Goal: Information Seeking & Learning: Learn about a topic

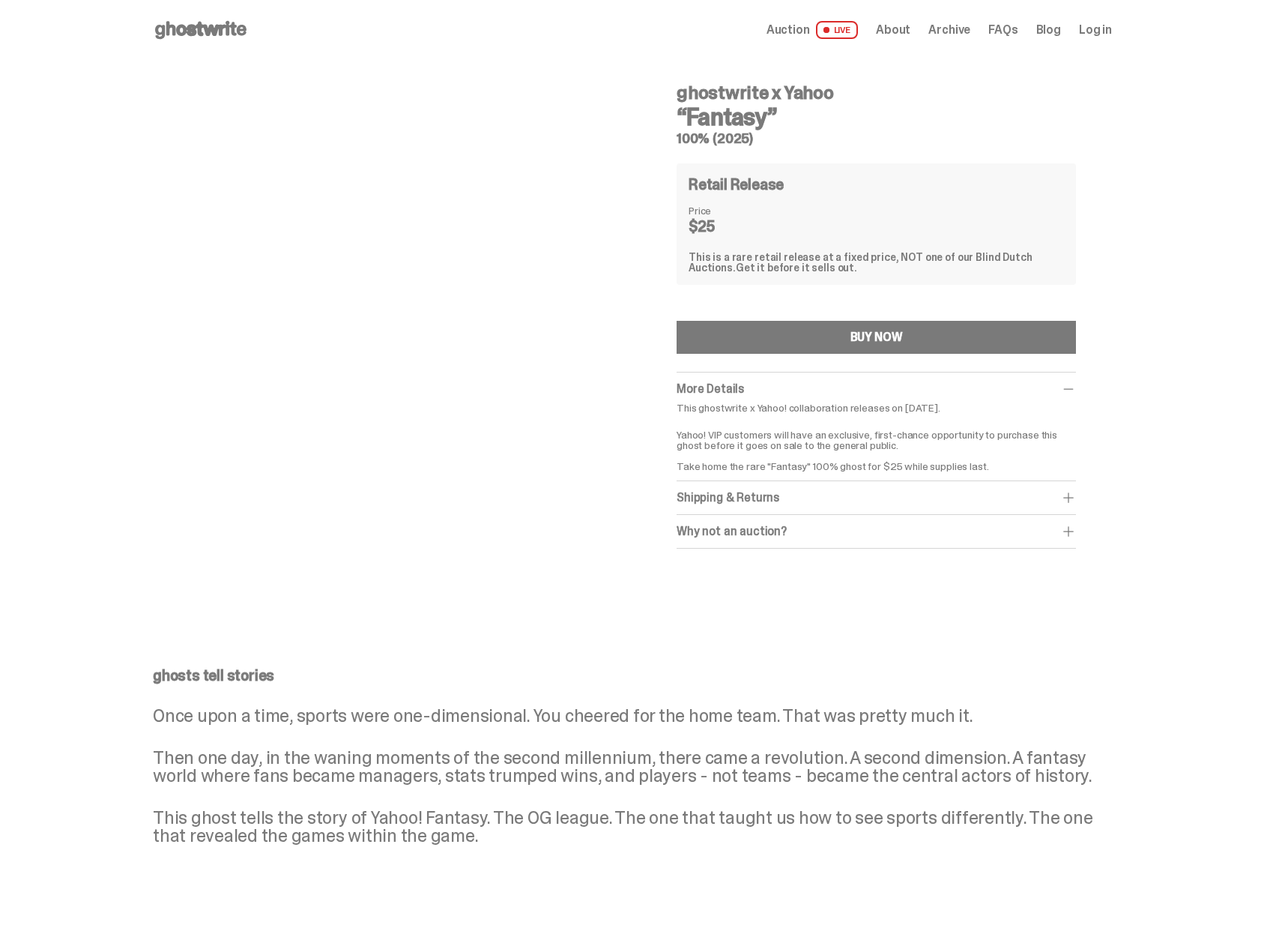
scroll to position [60, 0]
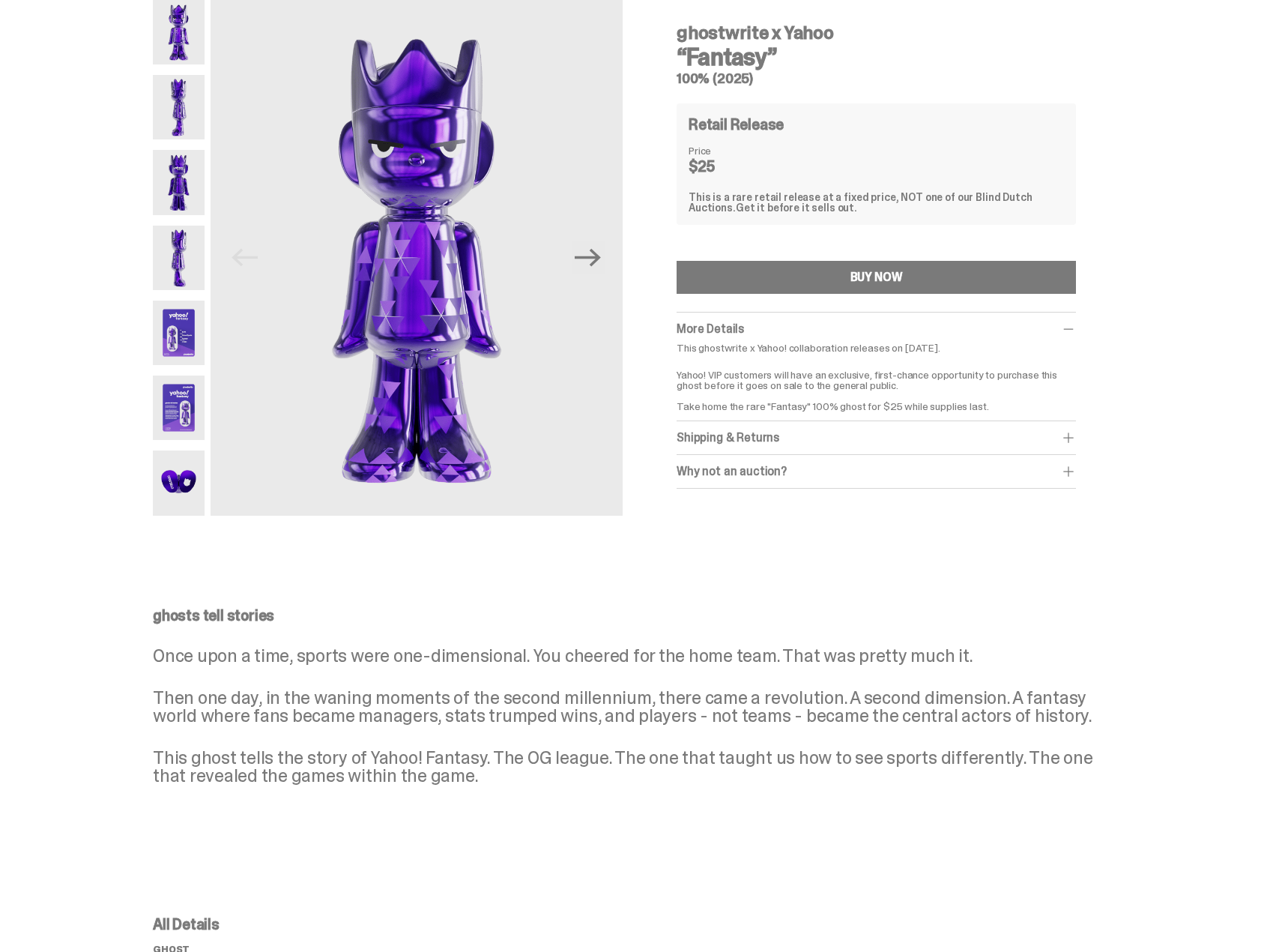
click at [197, 342] on img at bounding box center [178, 333] width 52 height 65
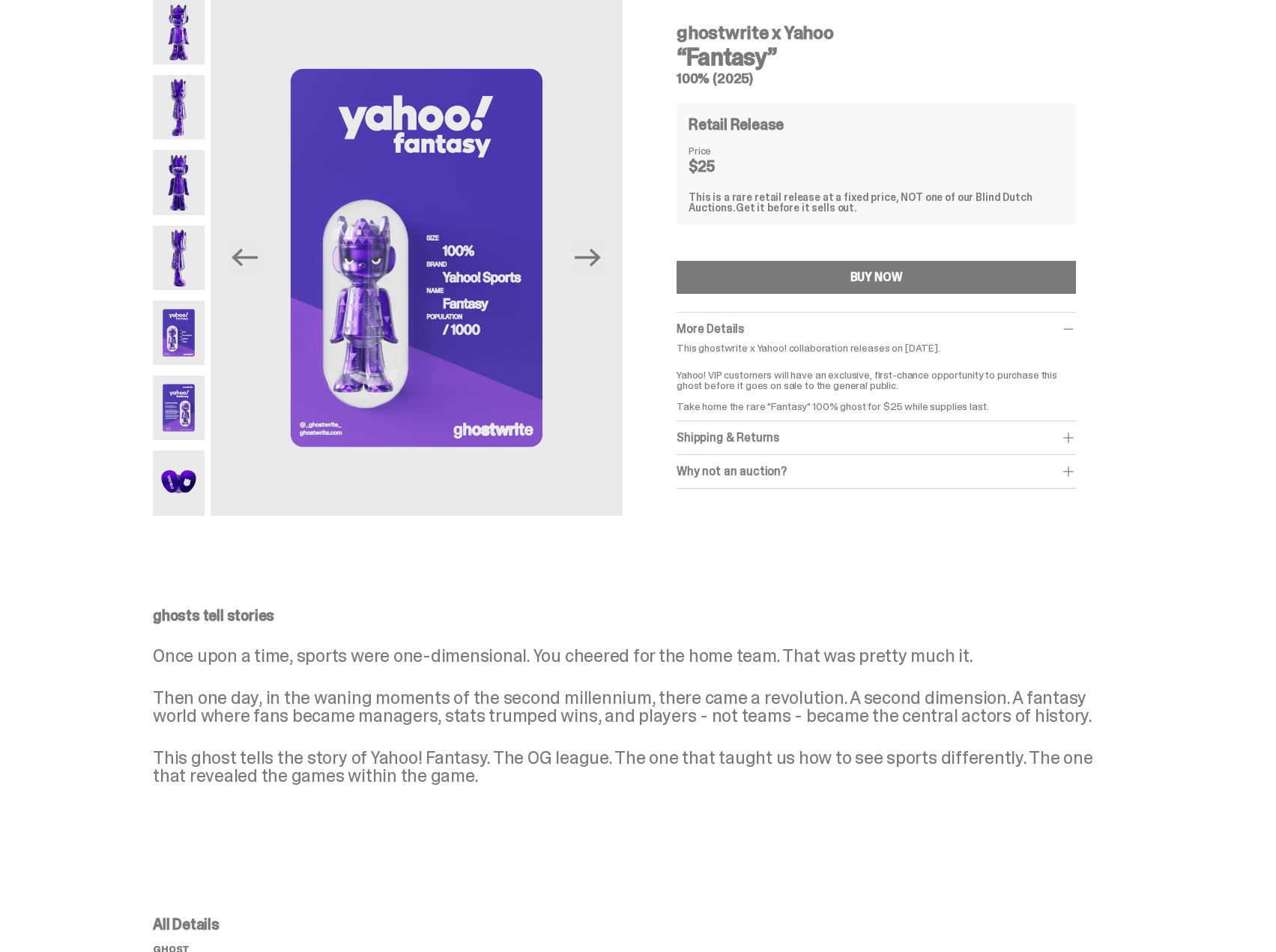
click at [178, 385] on img at bounding box center [178, 407] width 52 height 65
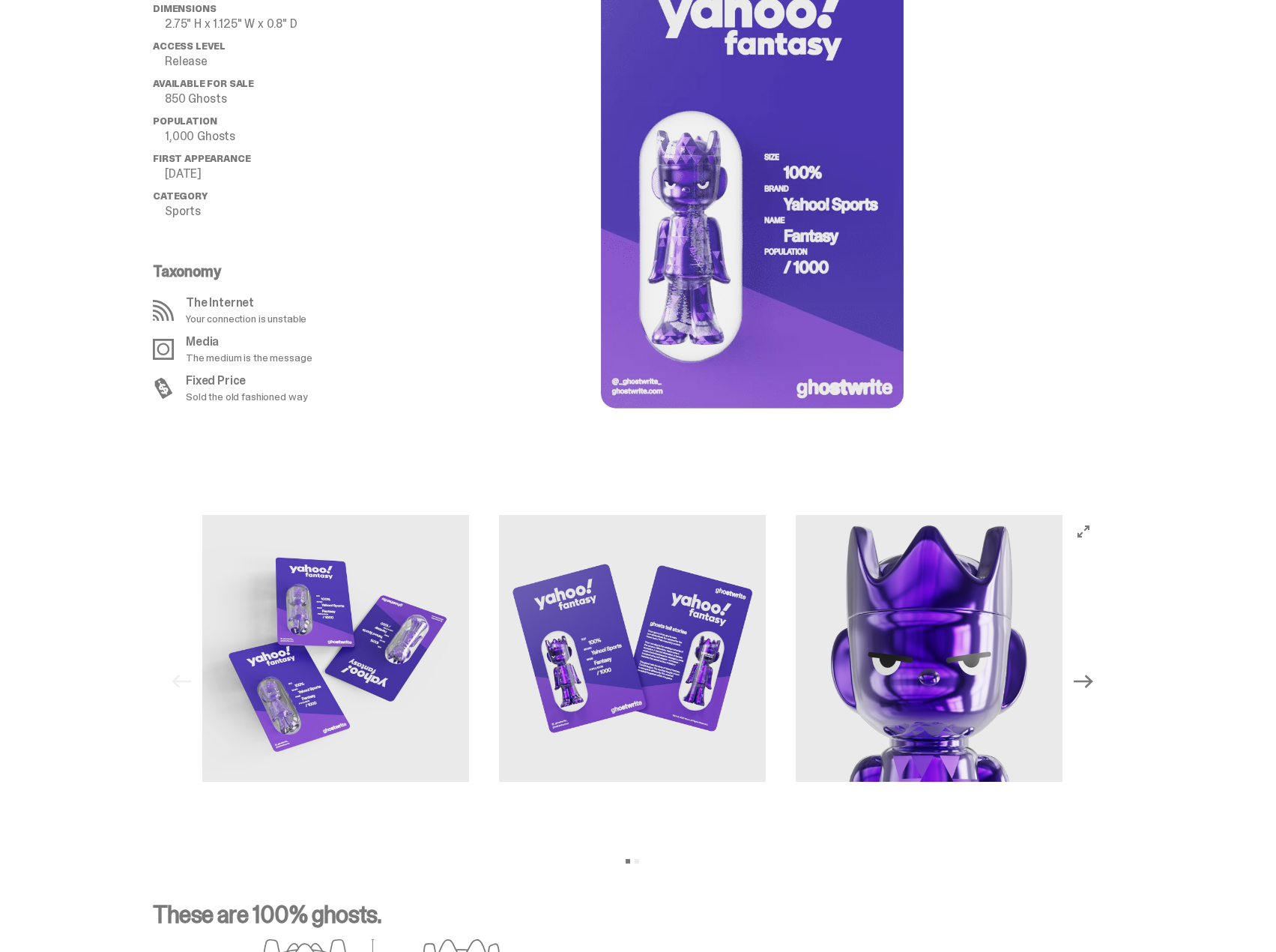
scroll to position [1109, 0]
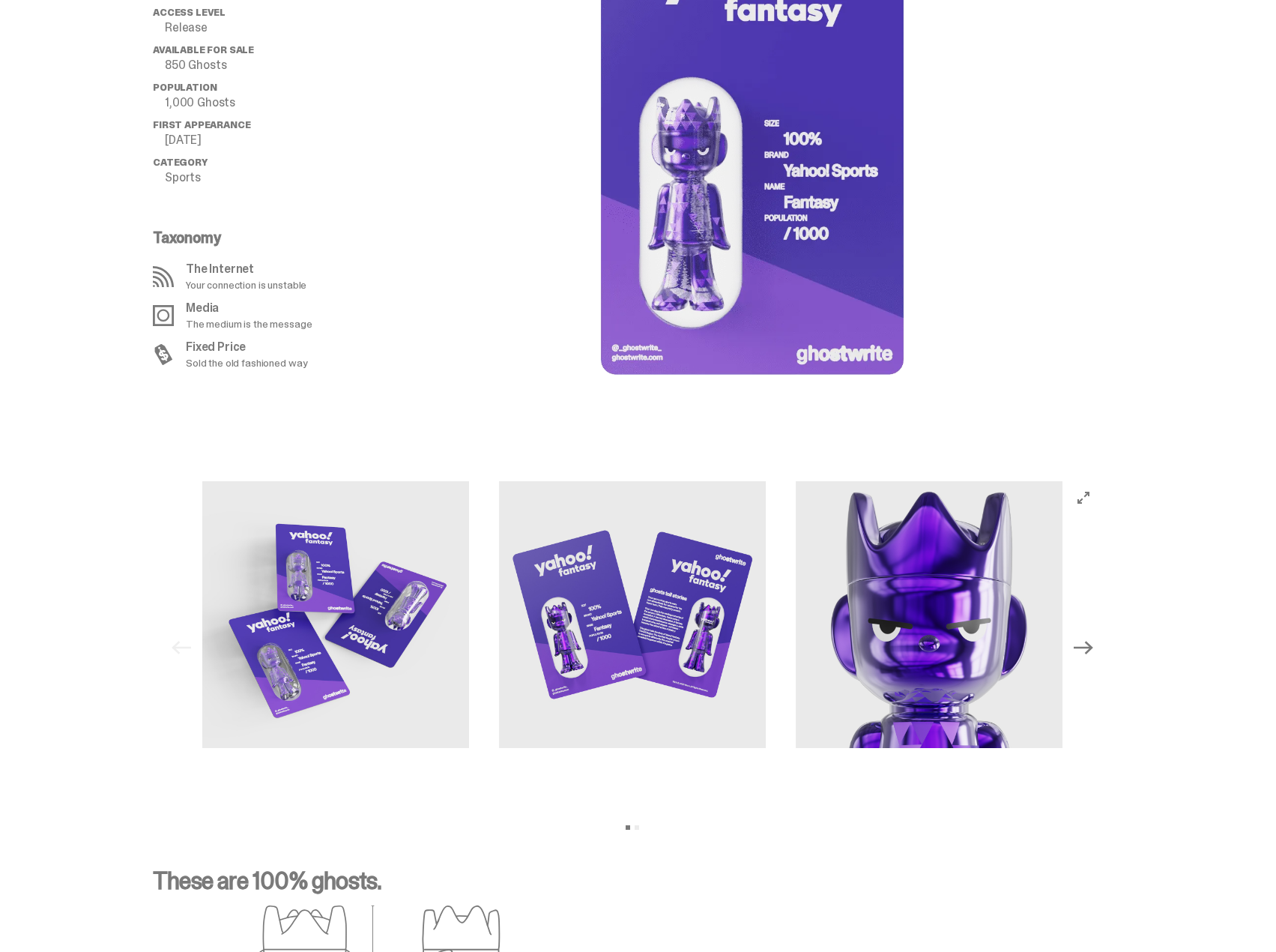
click at [307, 582] on img at bounding box center [335, 614] width 266 height 266
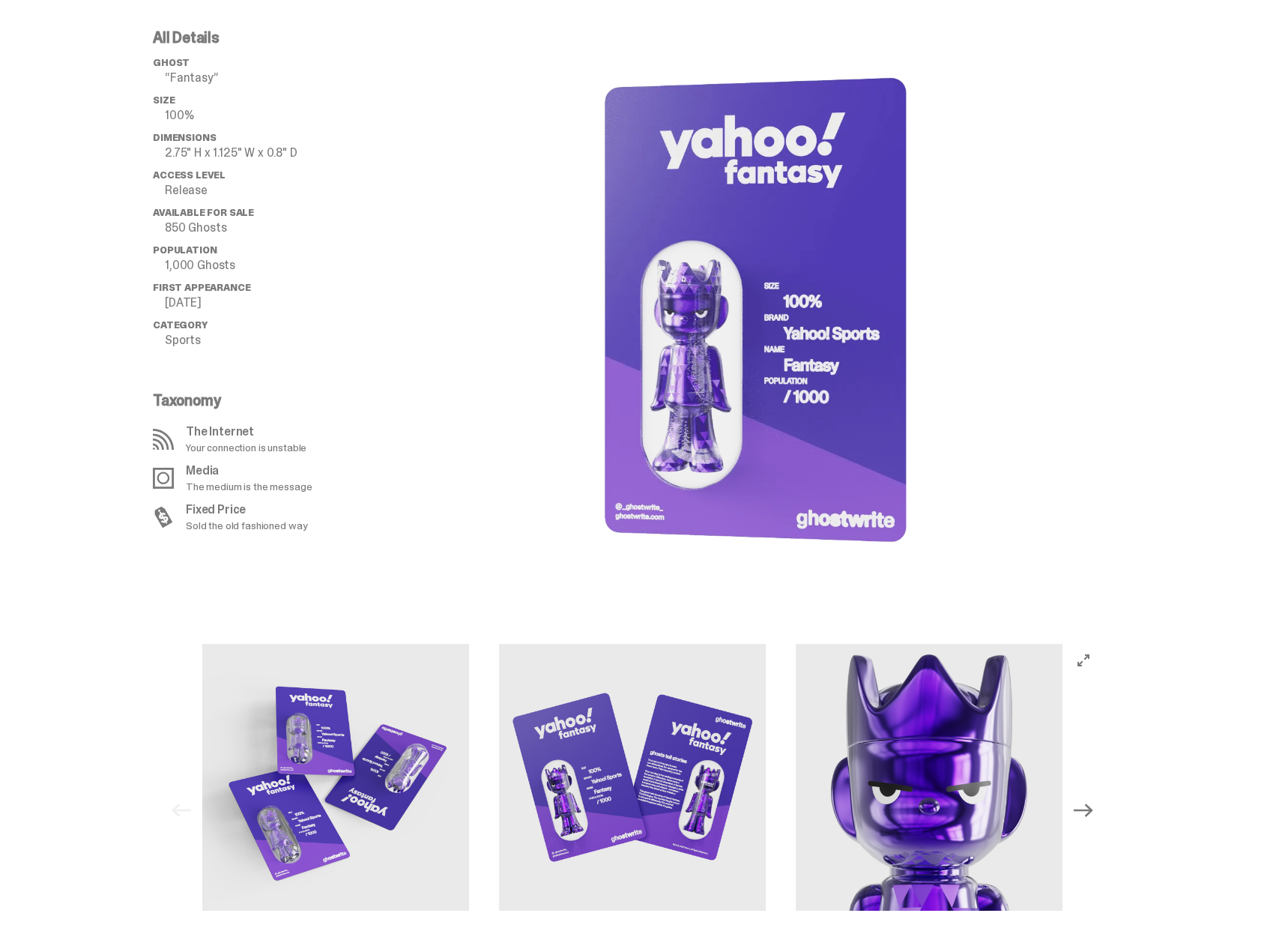
scroll to position [980, 0]
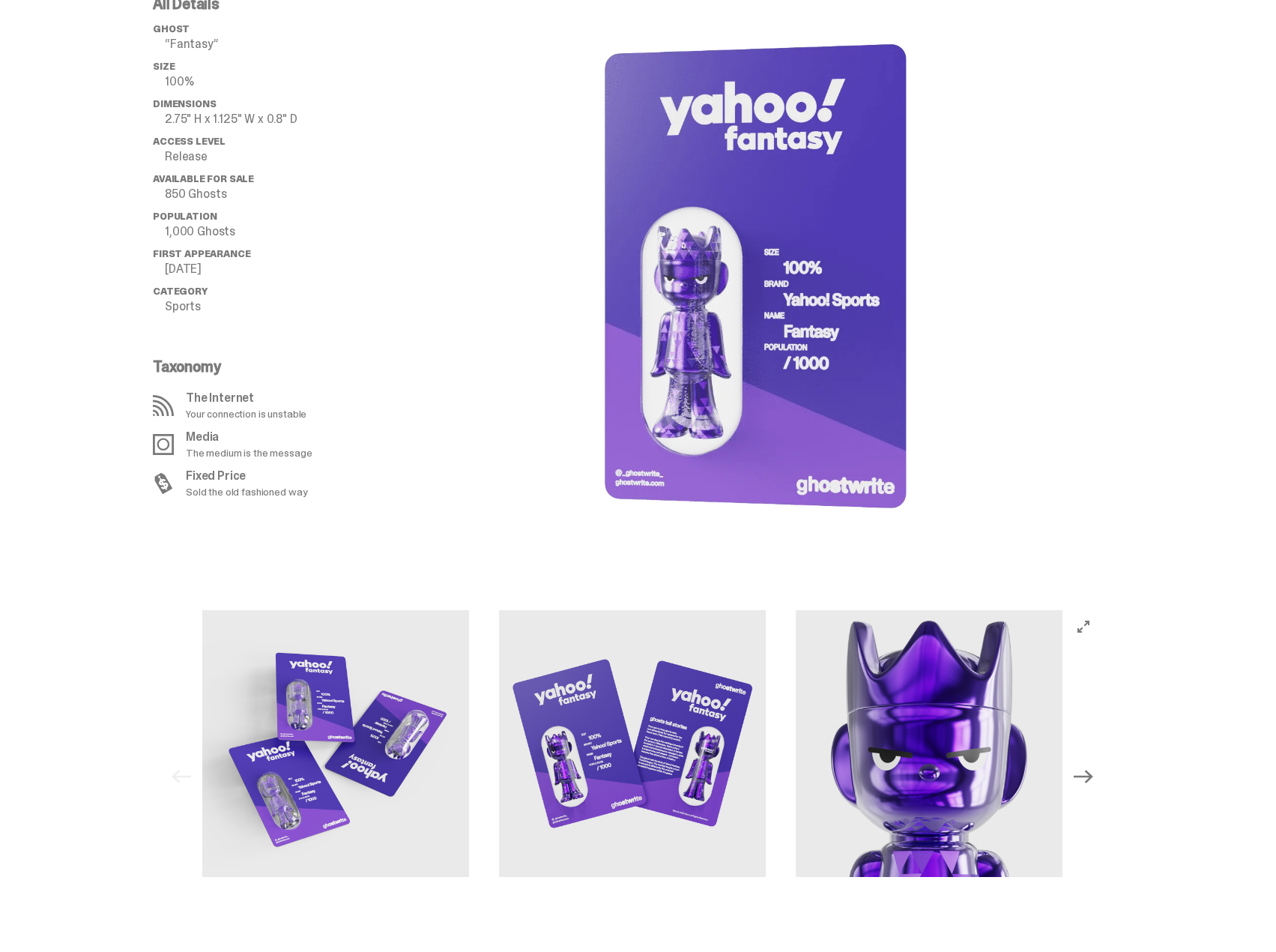
click at [1088, 789] on button "Next" at bounding box center [1082, 776] width 33 height 33
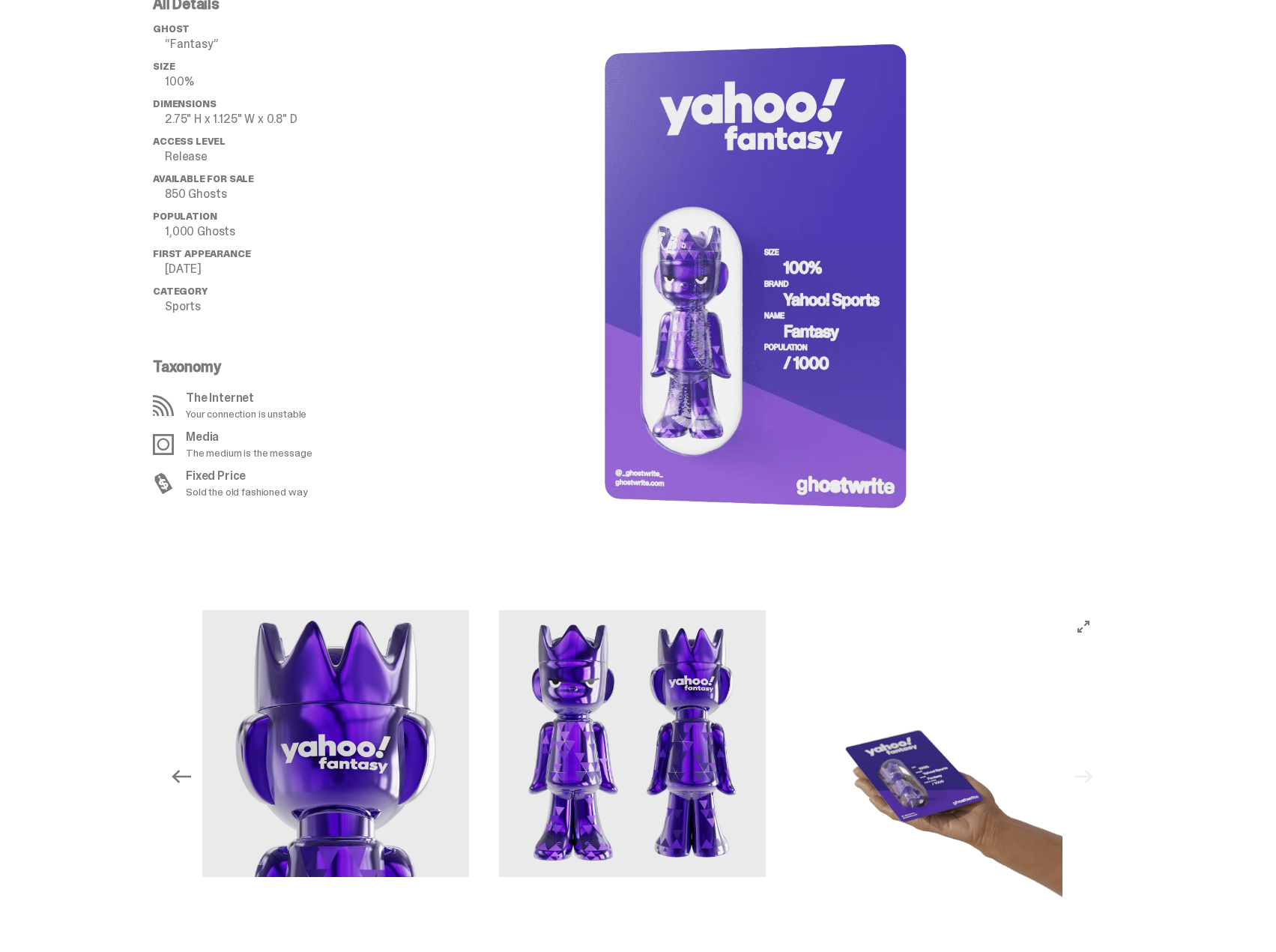
click at [917, 786] on img at bounding box center [929, 777] width 266 height 334
click at [1089, 630] on icon "View full-screen" at bounding box center [1083, 626] width 12 height 12
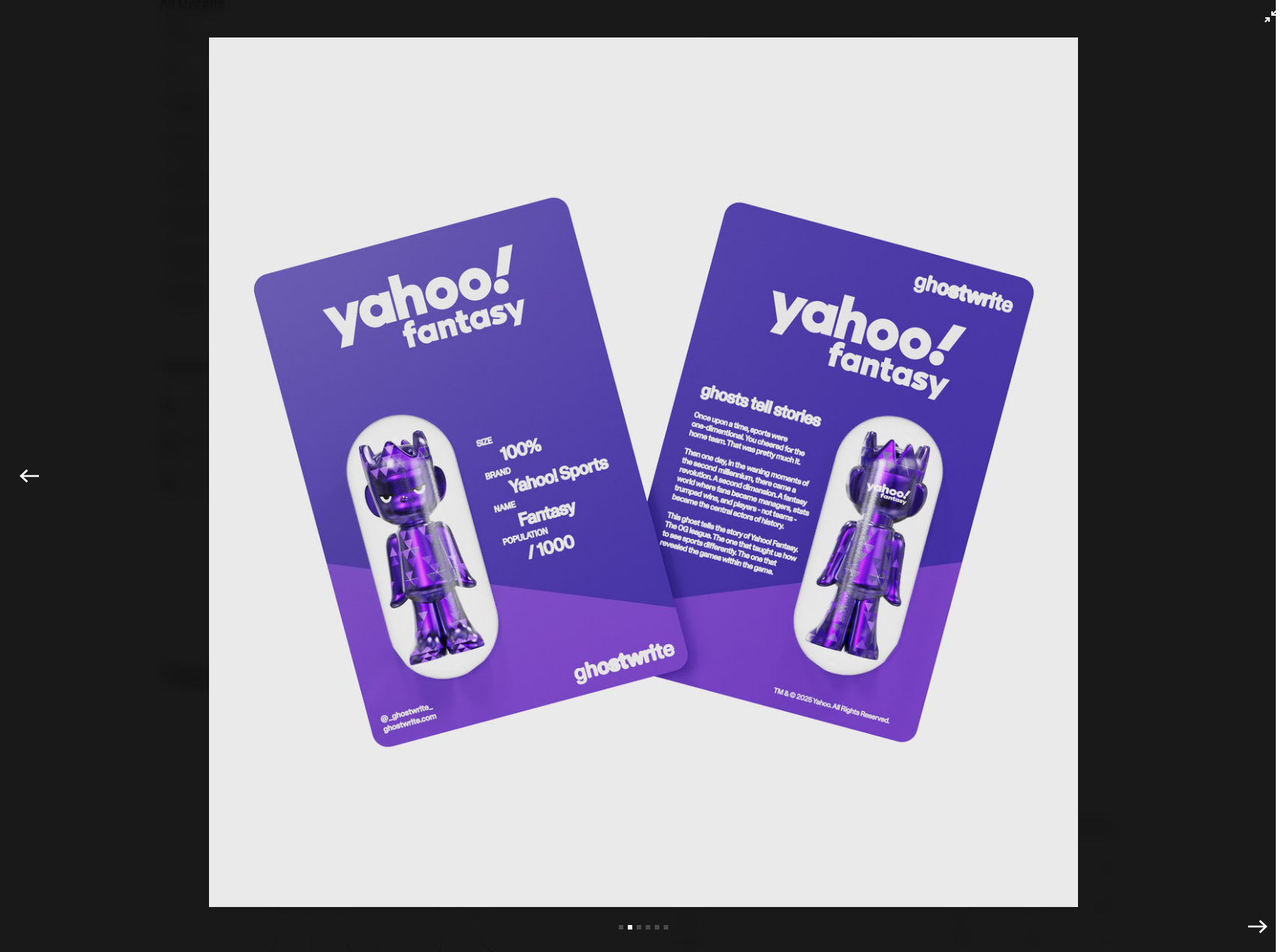
click at [847, 592] on img at bounding box center [644, 472] width 1212 height 869
click at [26, 484] on icon "Previous" at bounding box center [28, 475] width 19 height 19
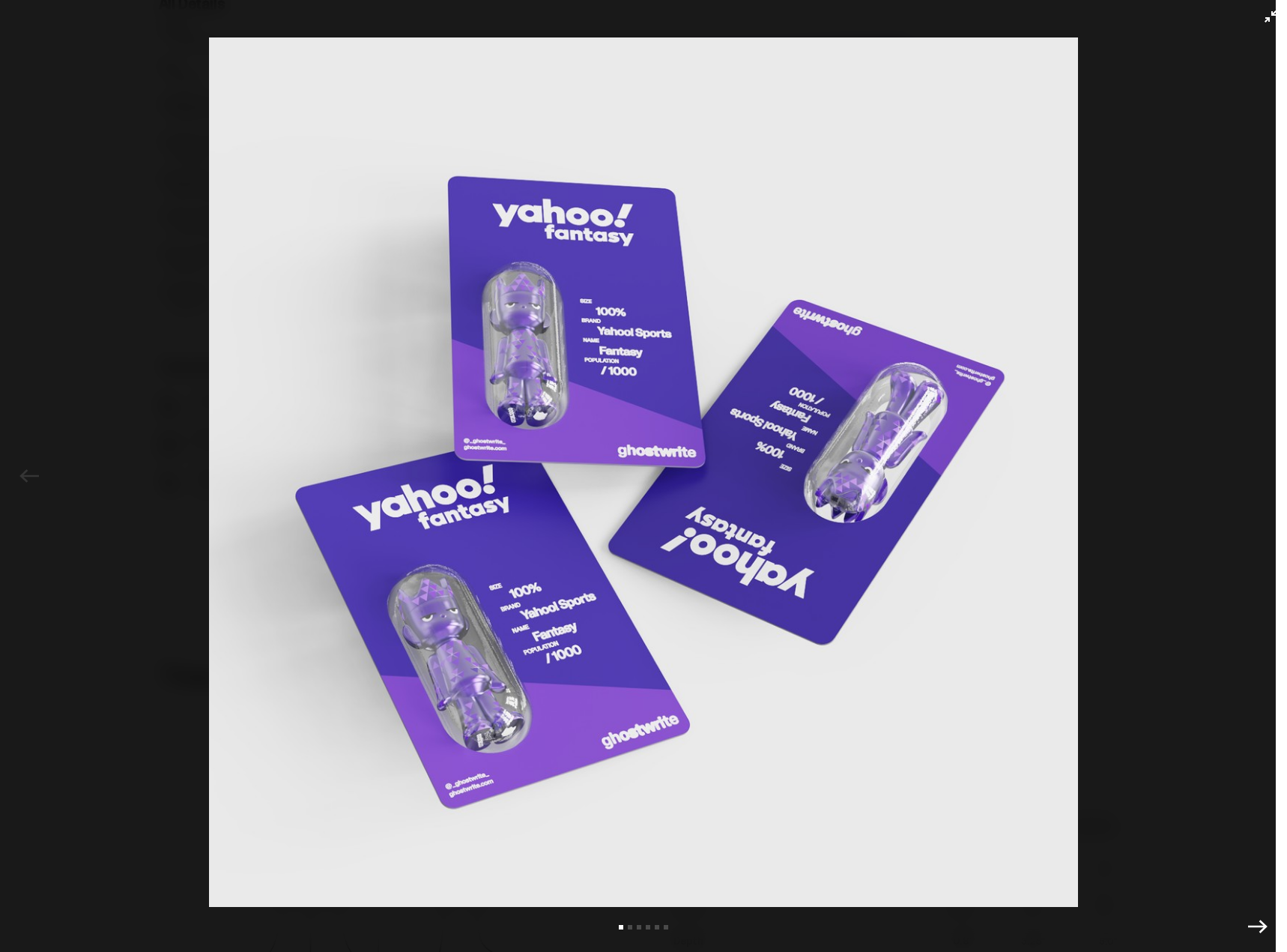
click at [26, 484] on div "Previous Next View slide 1 View slide 2 View slide 3 View slide 4 View slide 5 …" at bounding box center [644, 476] width 1287 height 952
click at [1264, 11] on icon "Exit full-screen" at bounding box center [1270, 17] width 12 height 12
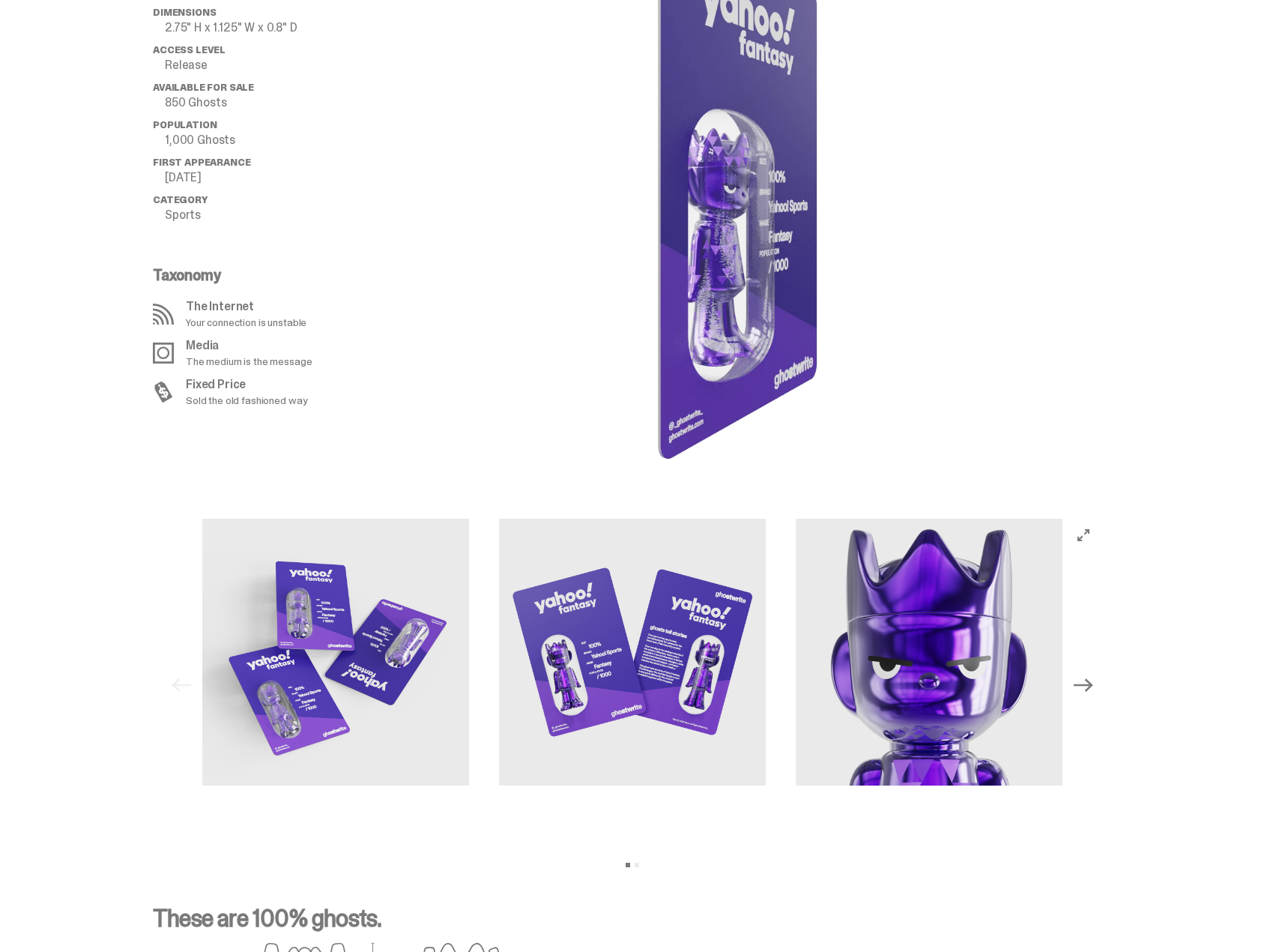
scroll to position [0, 0]
